Goal: Information Seeking & Learning: Learn about a topic

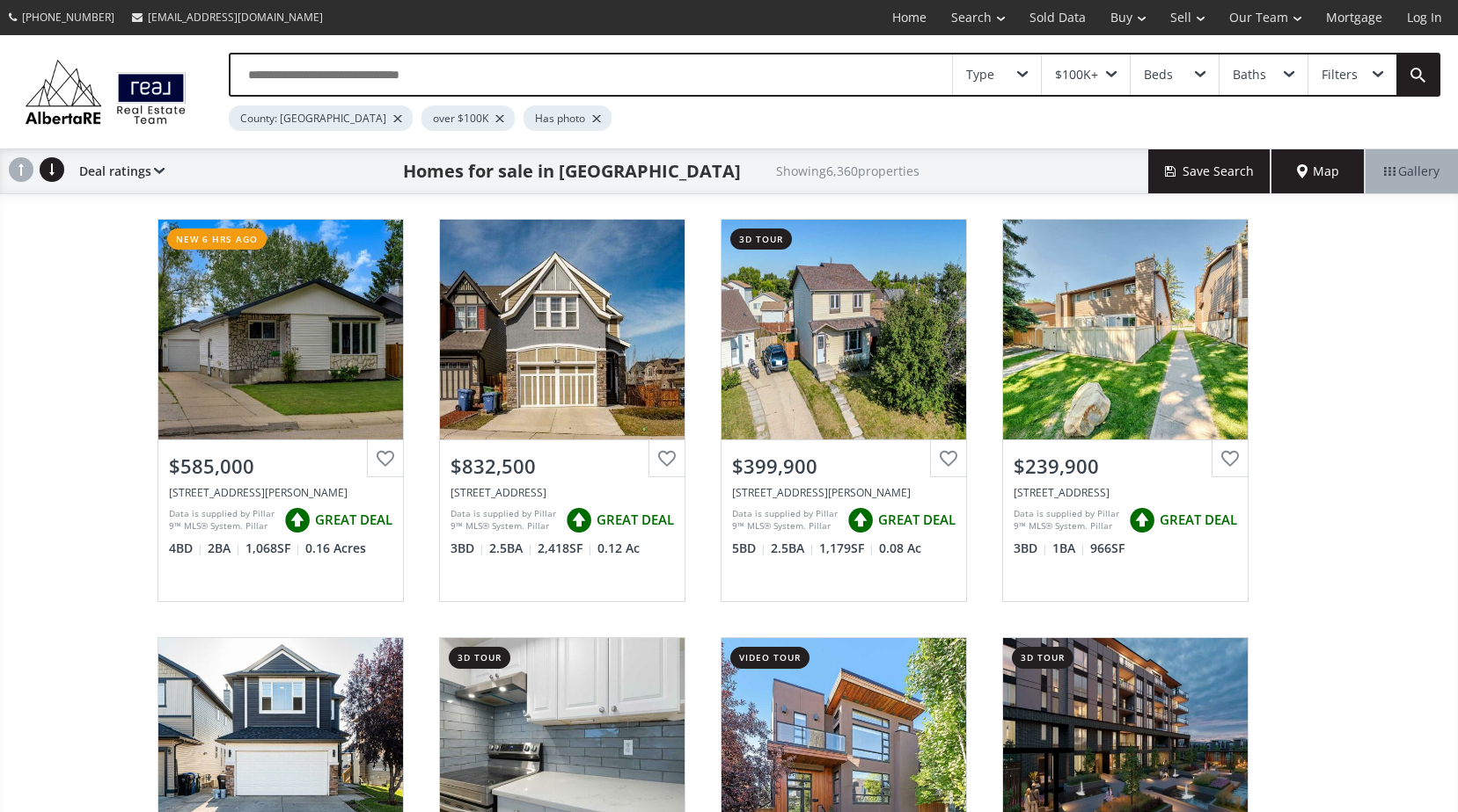
click at [1310, 176] on span "Map" at bounding box center [1317, 172] width 42 height 18
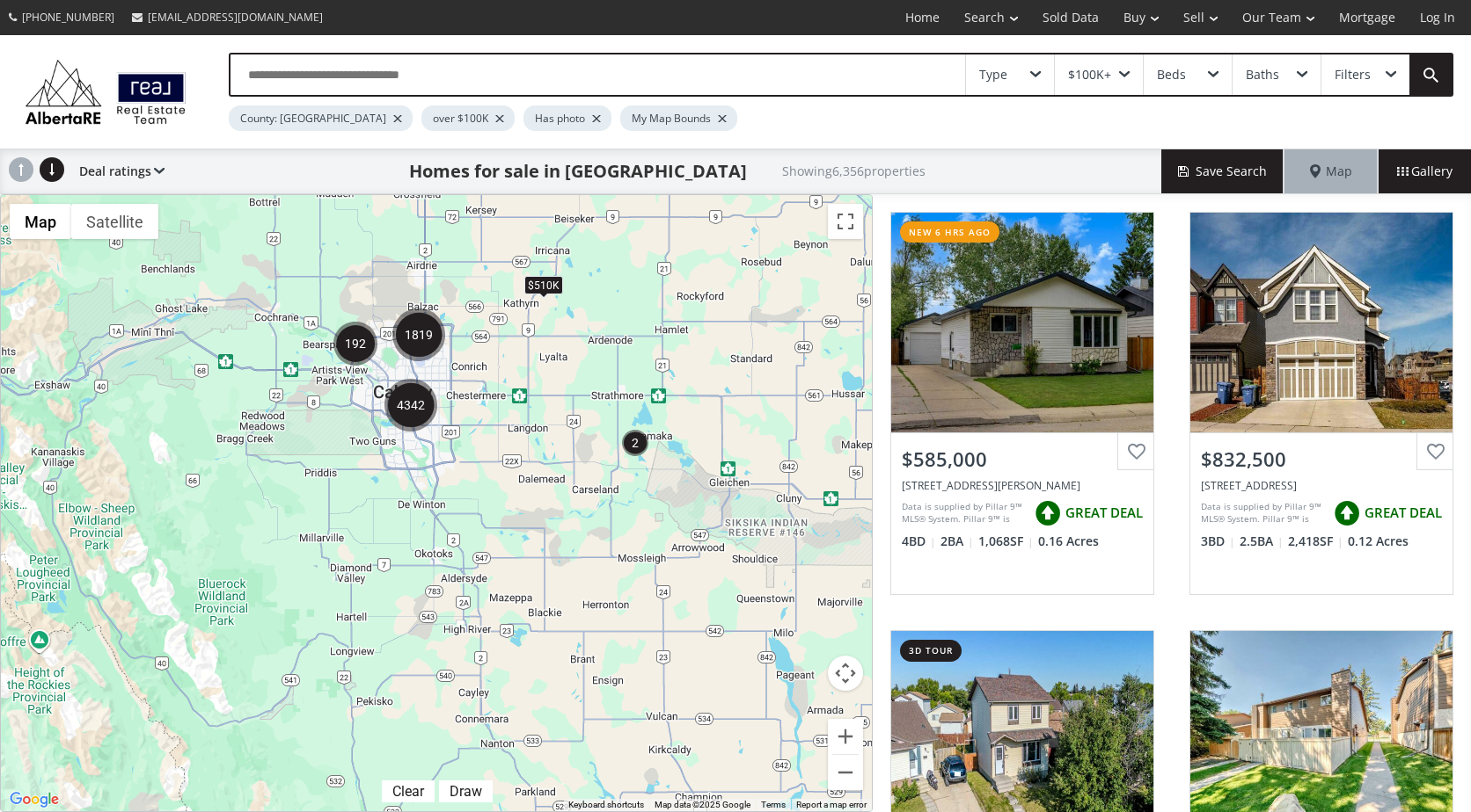
click at [355, 350] on img "192" at bounding box center [355, 344] width 44 height 44
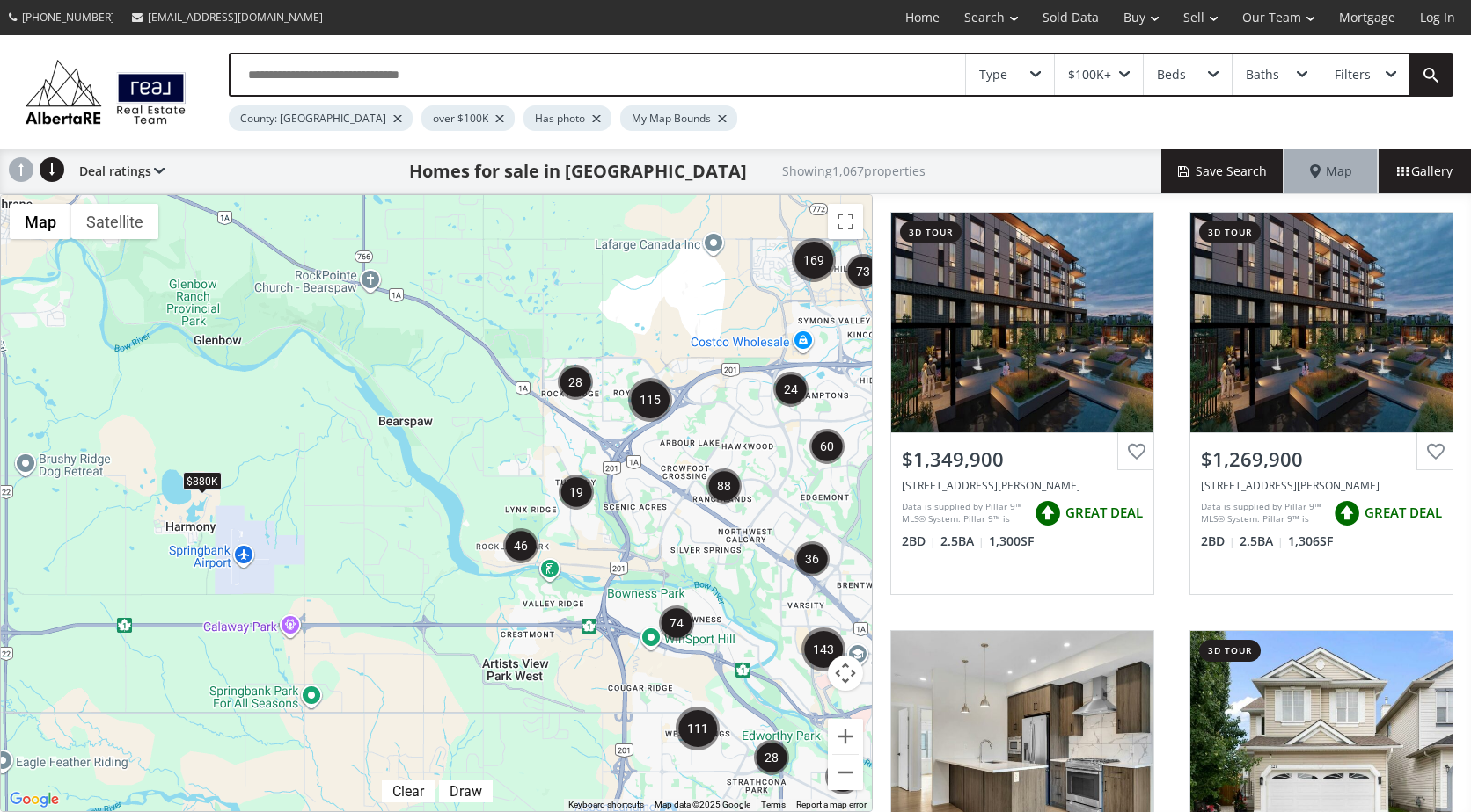
click at [205, 477] on div "$880K" at bounding box center [202, 481] width 39 height 19
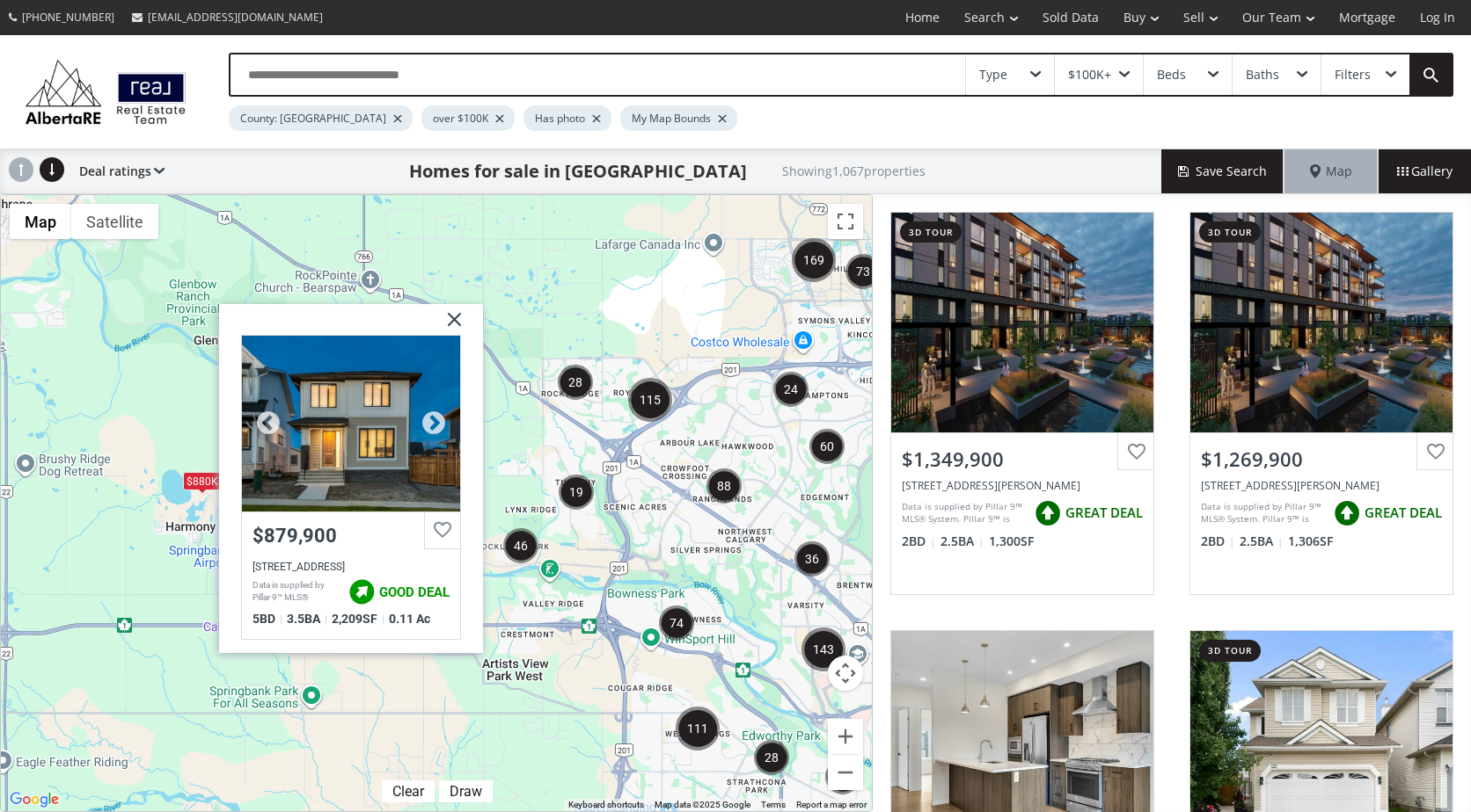
click at [296, 442] on div at bounding box center [350, 423] width 219 height 176
